Goal: Task Accomplishment & Management: Use online tool/utility

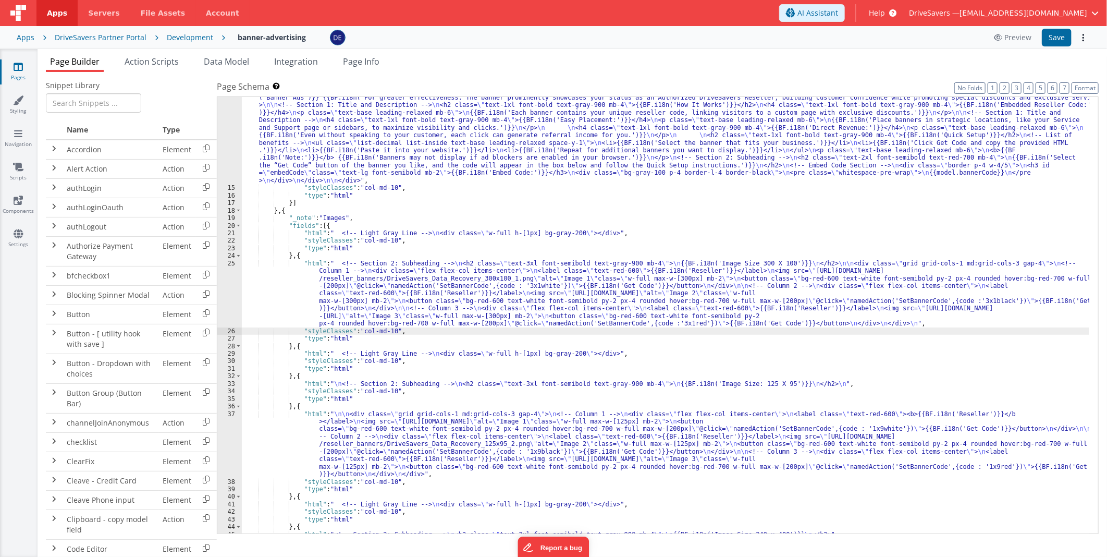
scroll to position [138, 0]
click at [18, 80] on link "Pages" at bounding box center [18, 72] width 38 height 21
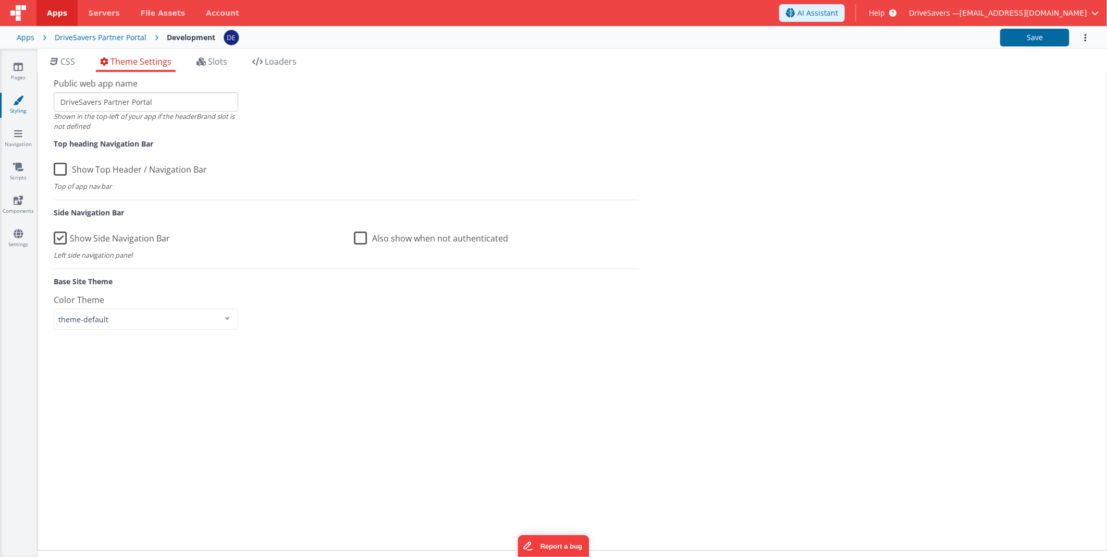
click at [1077, 183] on div "Site CSS Format 7 6 5 4 3 2 1 No Folds 1 2 3 4 5 6 7 8 9 10 11 12 13 14 15 16 1…" at bounding box center [573, 311] width 1070 height 479
click at [88, 153] on div "Public web app name DriveSavers Partner Portal Shown in the top-left of your ap…" at bounding box center [346, 311] width 601 height 468
click at [262, 68] on li "Loaders" at bounding box center [274, 63] width 53 height 17
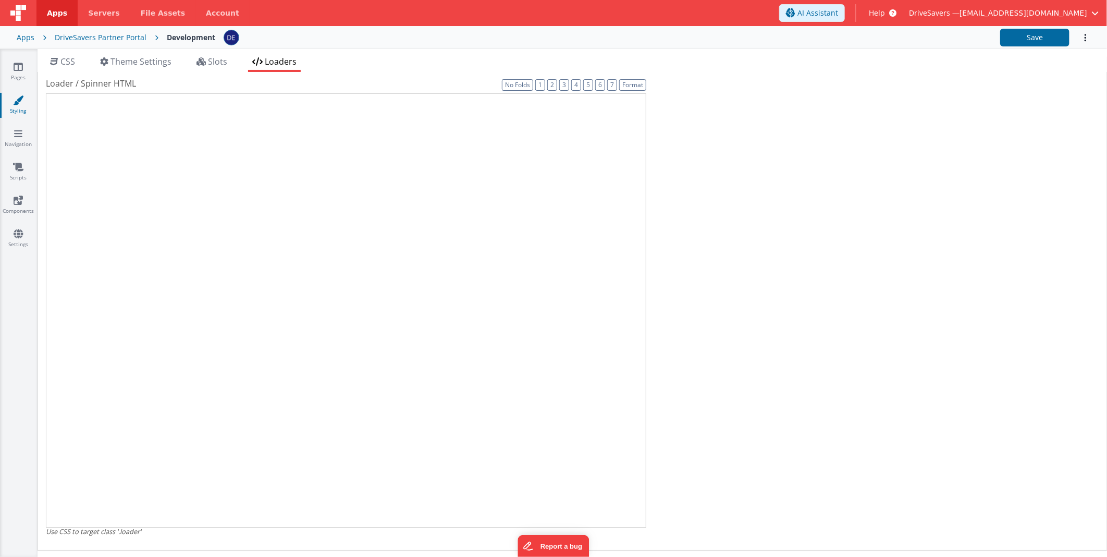
click at [267, 64] on li "Loaders" at bounding box center [274, 63] width 53 height 17
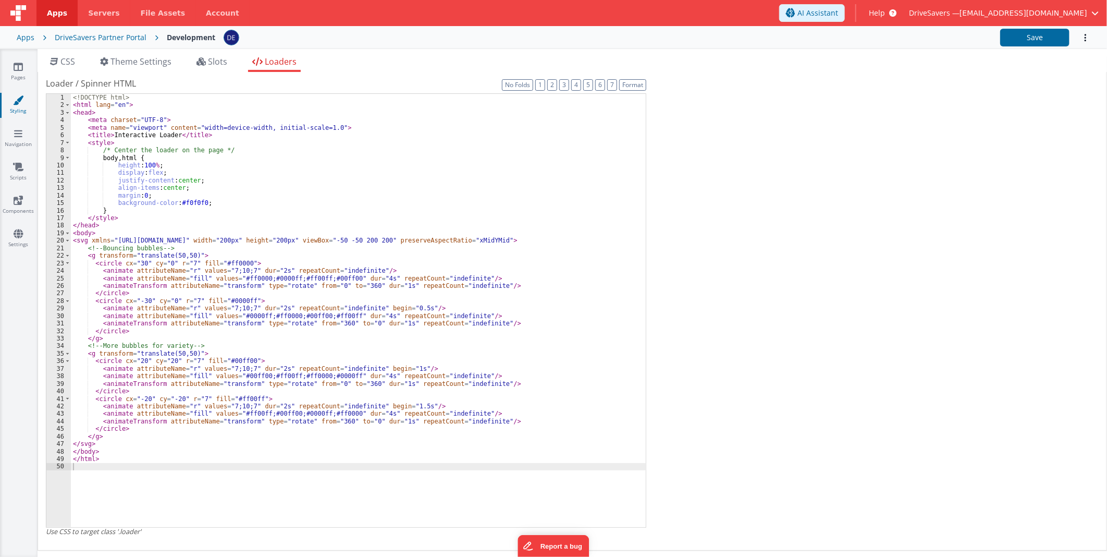
click at [257, 204] on div "<! DOCTYPE html > < html lang = "en" > < head > < meta charset = "UTF-8" > < me…" at bounding box center [358, 318] width 575 height 448
click at [210, 326] on div "<! DOCTYPE html > < html lang = "en" > < head > < meta charset = "UTF-8" > < me…" at bounding box center [358, 318] width 575 height 448
click at [445, 289] on div "<! DOCTYPE html > < html lang = "en" > < head > < meta charset = "UTF-8" > < me…" at bounding box center [358, 318] width 575 height 448
click at [109, 242] on div "<! DOCTYPE html > < html lang = "en" > < head > < meta charset = "UTF-8" > < me…" at bounding box center [358, 318] width 575 height 448
click at [252, 310] on div "<! DOCTYPE html > < html lang = "en" > < head > < meta charset = "UTF-8" > < me…" at bounding box center [358, 318] width 575 height 448
